Goal: Information Seeking & Learning: Learn about a topic

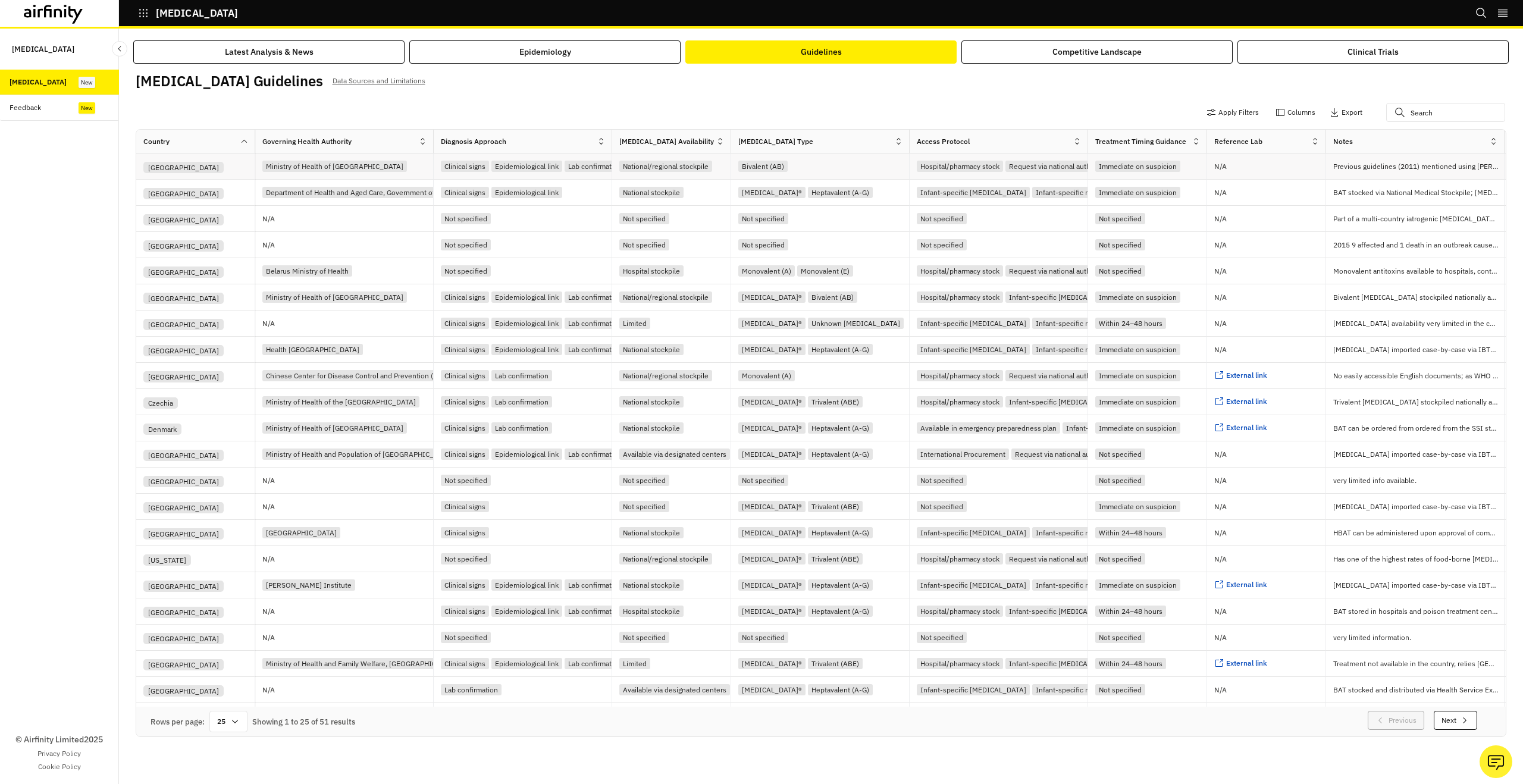
scroll to position [0, 240]
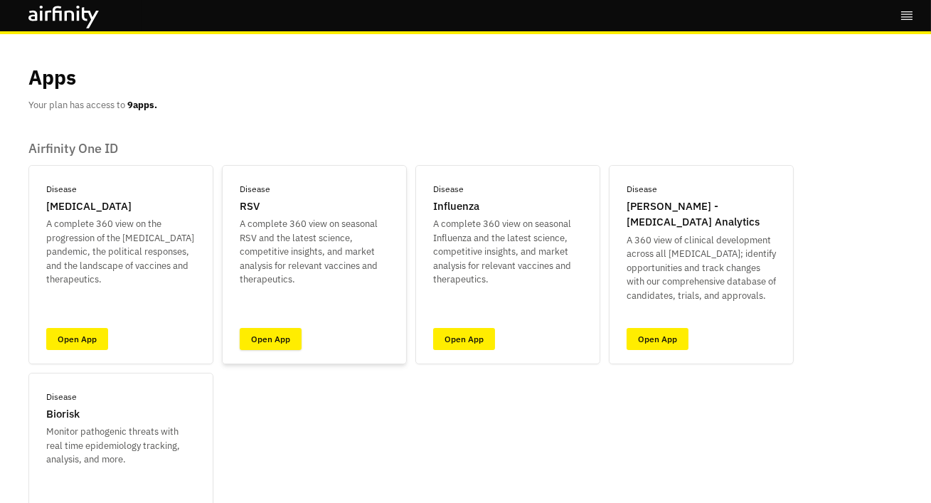
click at [268, 341] on link "Open App" at bounding box center [271, 339] width 62 height 22
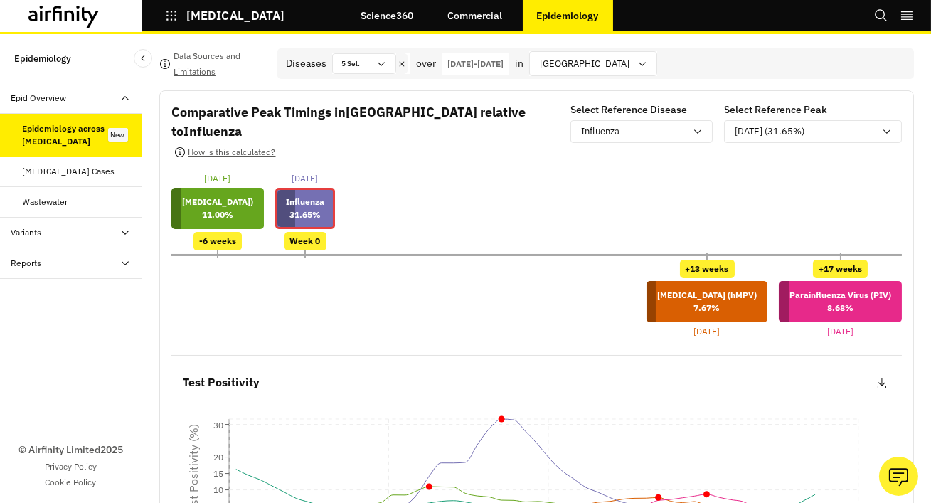
click at [386, 21] on link "Science360" at bounding box center [387, 16] width 81 height 34
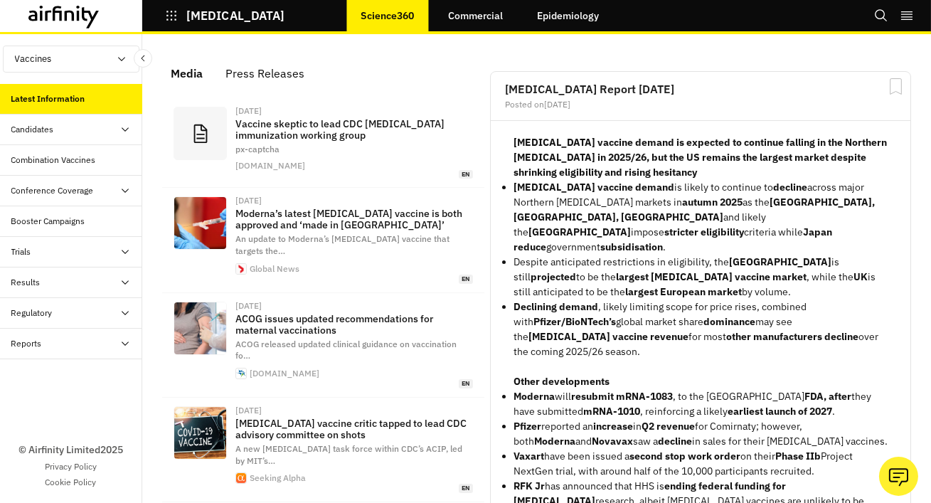
scroll to position [1011, 427]
click at [94, 164] on div "Combination Vaccines" at bounding box center [53, 160] width 85 height 13
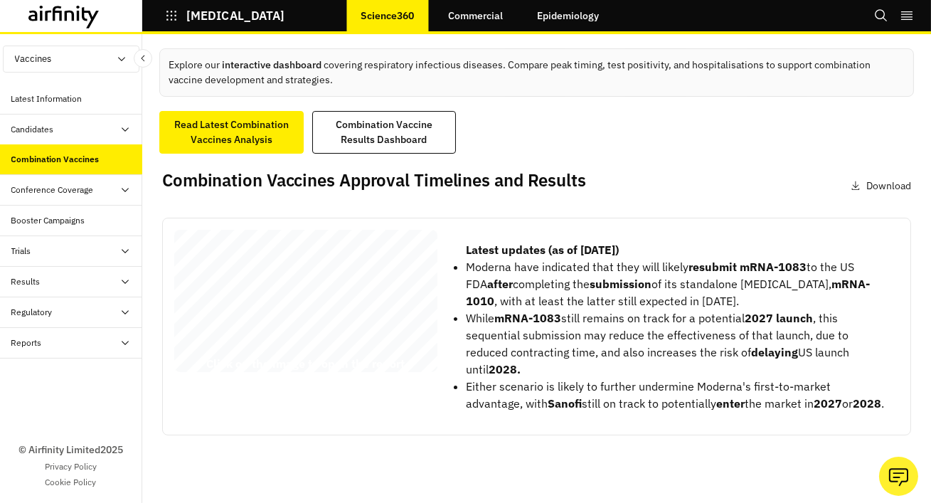
click at [338, 266] on span "19/influenza Combination" at bounding box center [331, 272] width 189 height 16
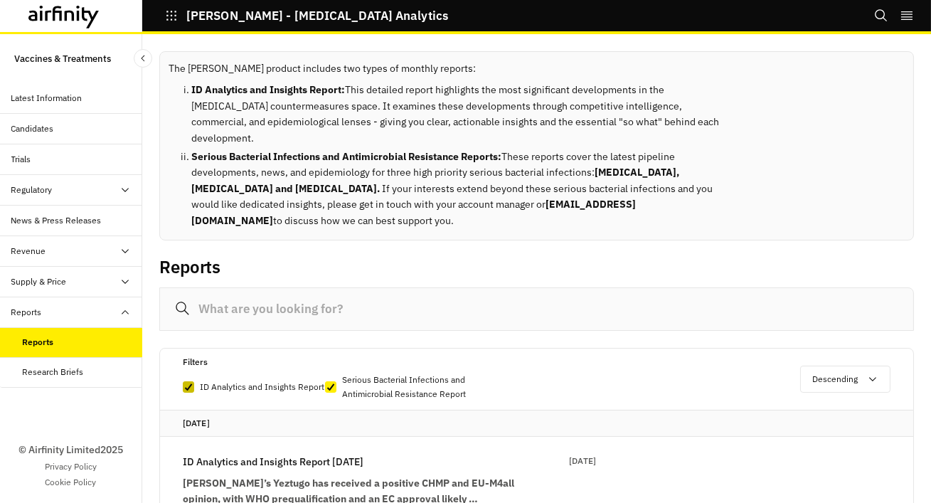
click at [183, 381] on span at bounding box center [188, 386] width 11 height 11
click at [183, 386] on input "ID Analytics and Insights Report" at bounding box center [182, 386] width 1 height 1
checkbox input "false"
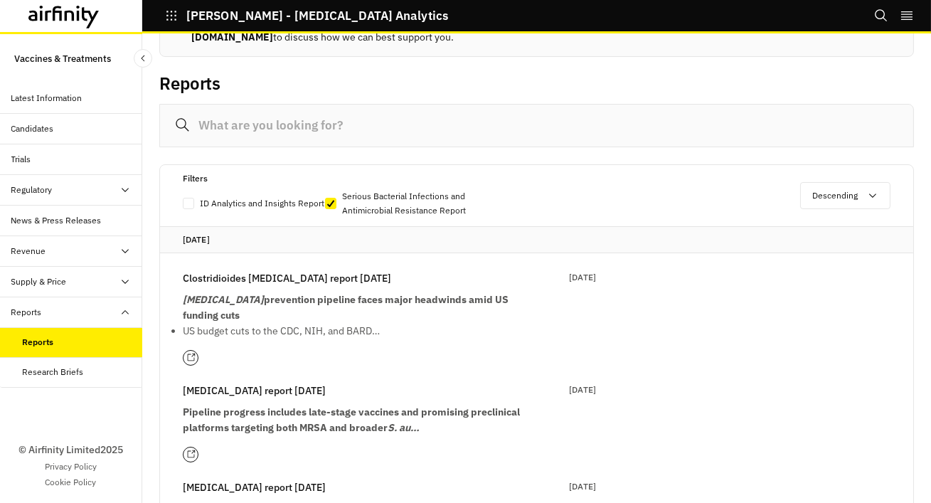
scroll to position [198, 0]
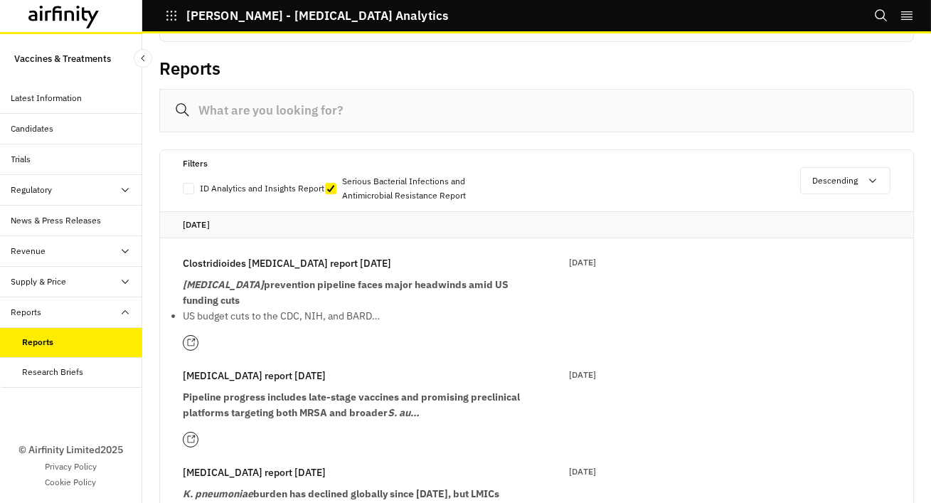
click at [398, 278] on strong "C. difficile prevention pipeline faces major headwinds amid US funding cuts" at bounding box center [346, 292] width 326 height 28
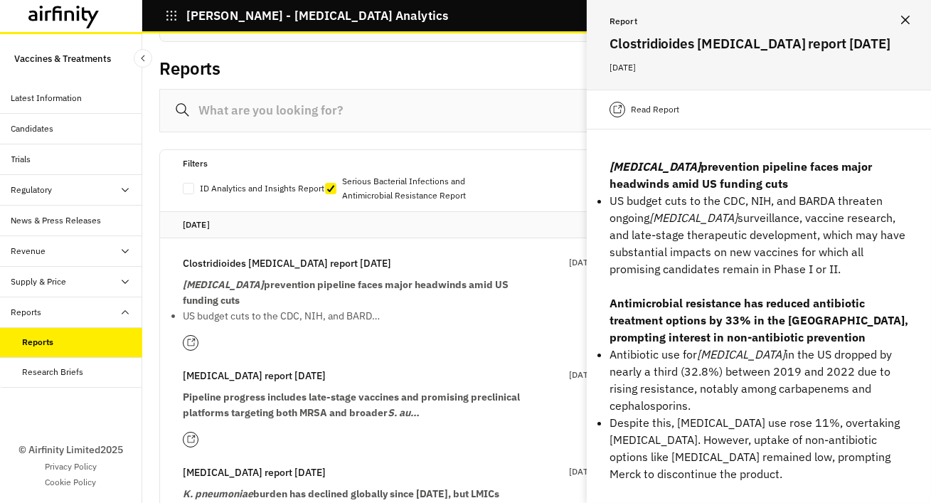
click at [637, 117] on div "Read Report" at bounding box center [759, 110] width 344 height 40
click at [637, 110] on p "Read Report" at bounding box center [655, 109] width 48 height 14
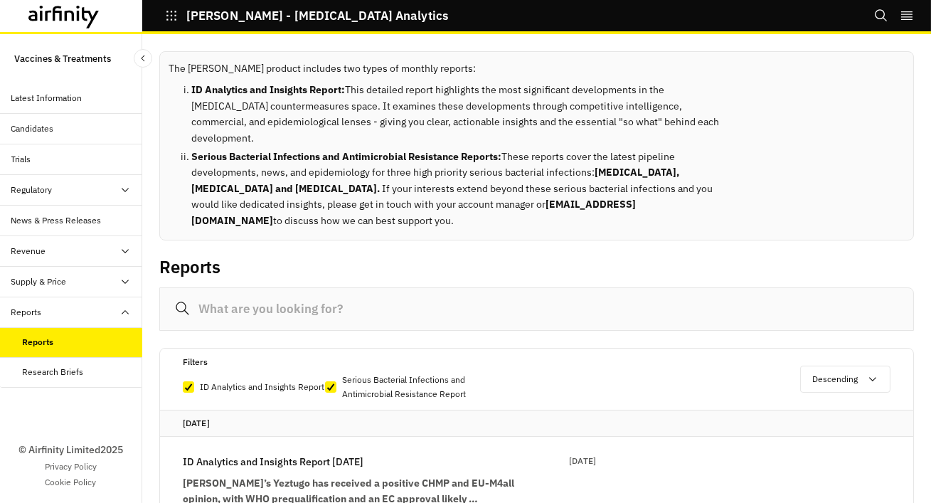
click at [77, 21] on icon at bounding box center [63, 17] width 71 height 23
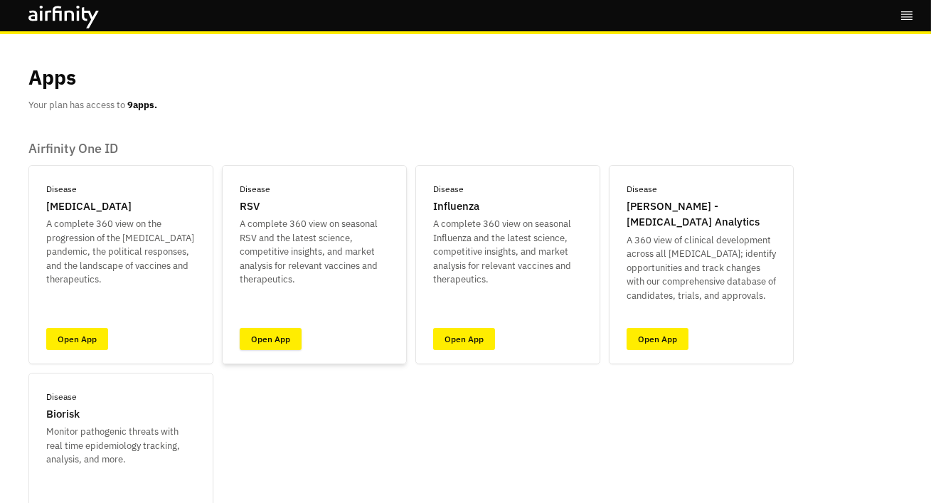
click at [277, 342] on link "Open App" at bounding box center [271, 339] width 62 height 22
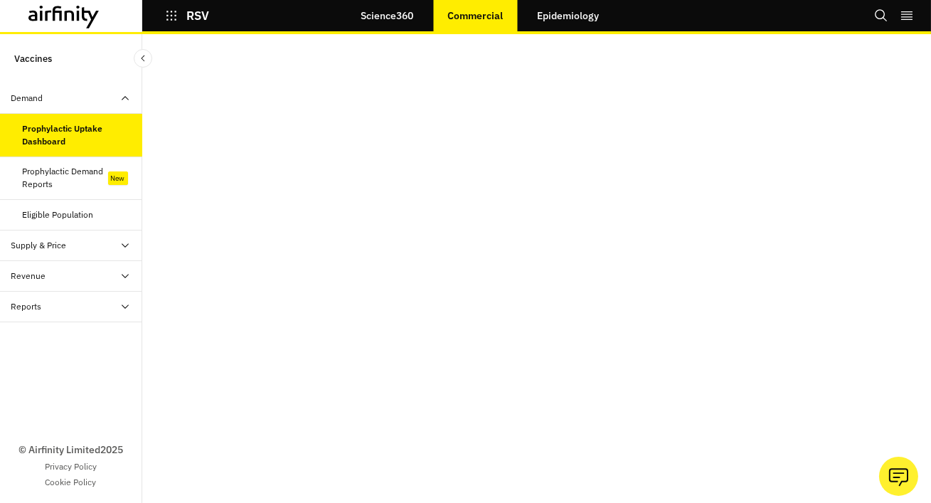
click at [108, 170] on div "Prophylactic Demand Reports" at bounding box center [83, 178] width 120 height 26
